Goal: Navigation & Orientation: Understand site structure

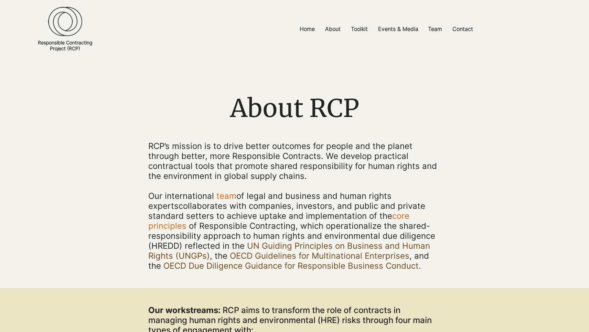
click at [80, 24] on img at bounding box center [65, 22] width 34 height 30
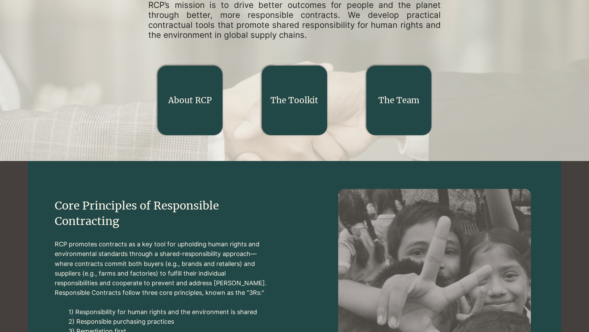
scroll to position [129, 0]
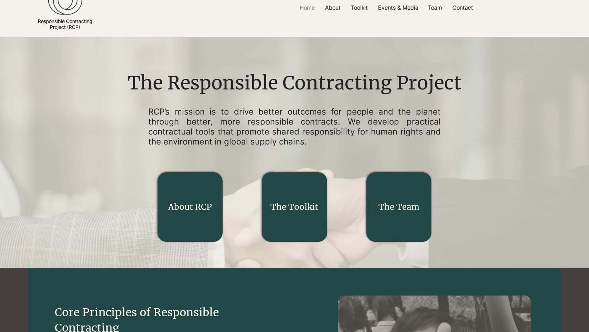
scroll to position [25, 0]
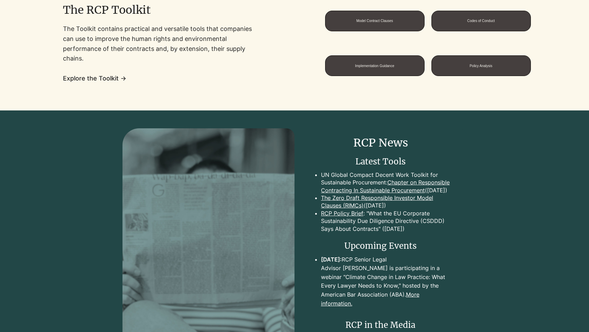
scroll to position [564, 0]
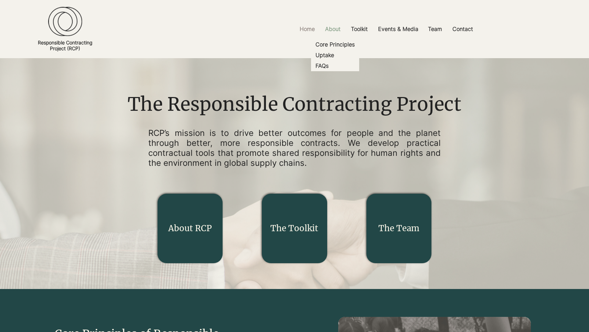
click at [334, 32] on p "About" at bounding box center [333, 28] width 22 height 15
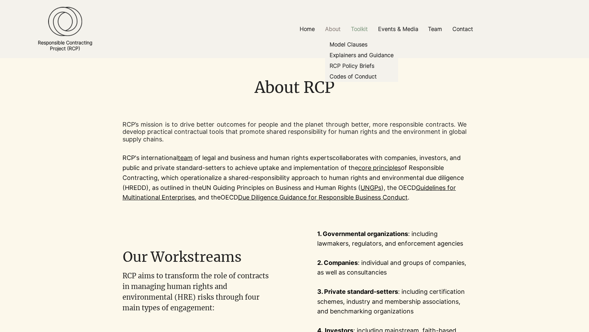
click at [362, 30] on p "Toolkit" at bounding box center [360, 28] width 24 height 15
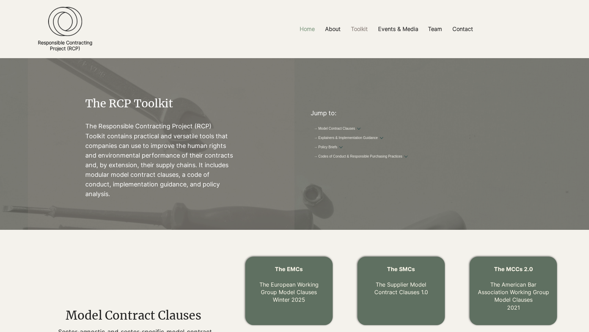
click at [315, 31] on p "Home" at bounding box center [307, 28] width 22 height 15
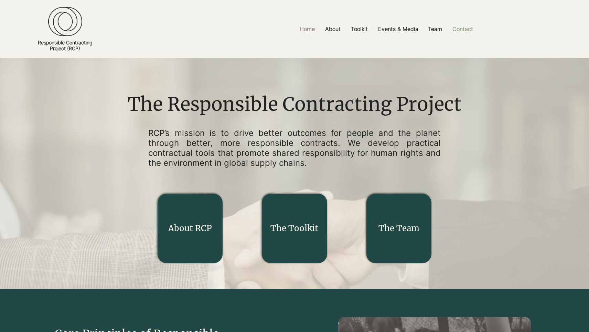
click at [463, 32] on p "Contact" at bounding box center [463, 28] width 28 height 15
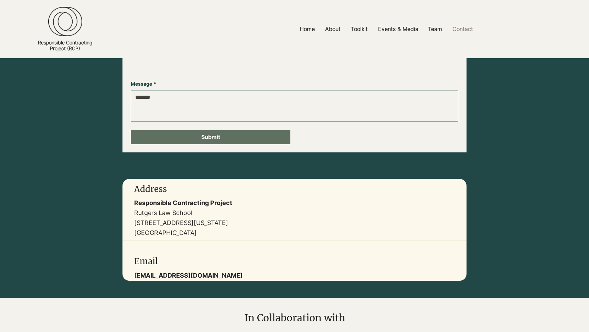
scroll to position [95, 0]
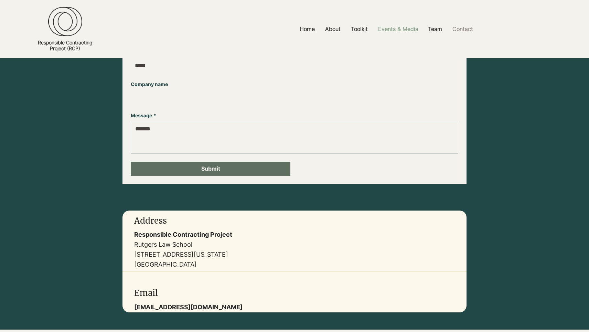
click at [400, 33] on p "Events & Media" at bounding box center [398, 28] width 47 height 15
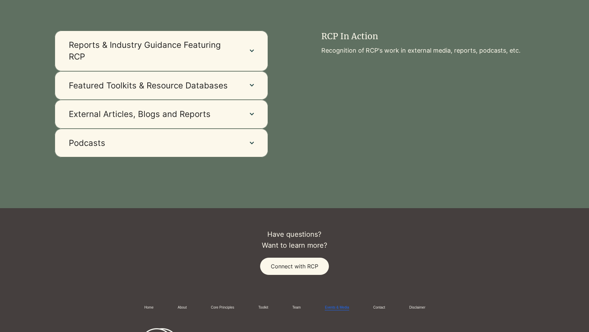
scroll to position [686, 0]
